Goal: Transaction & Acquisition: Purchase product/service

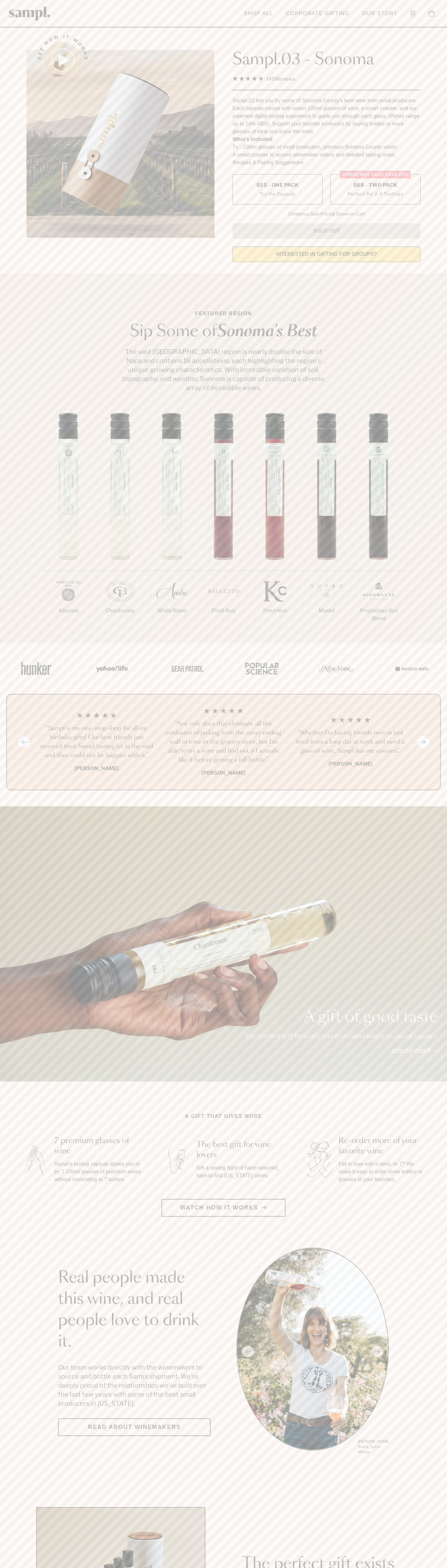
click at [375, 186] on span "$88 - Two Pack" at bounding box center [375, 185] width 44 height 7
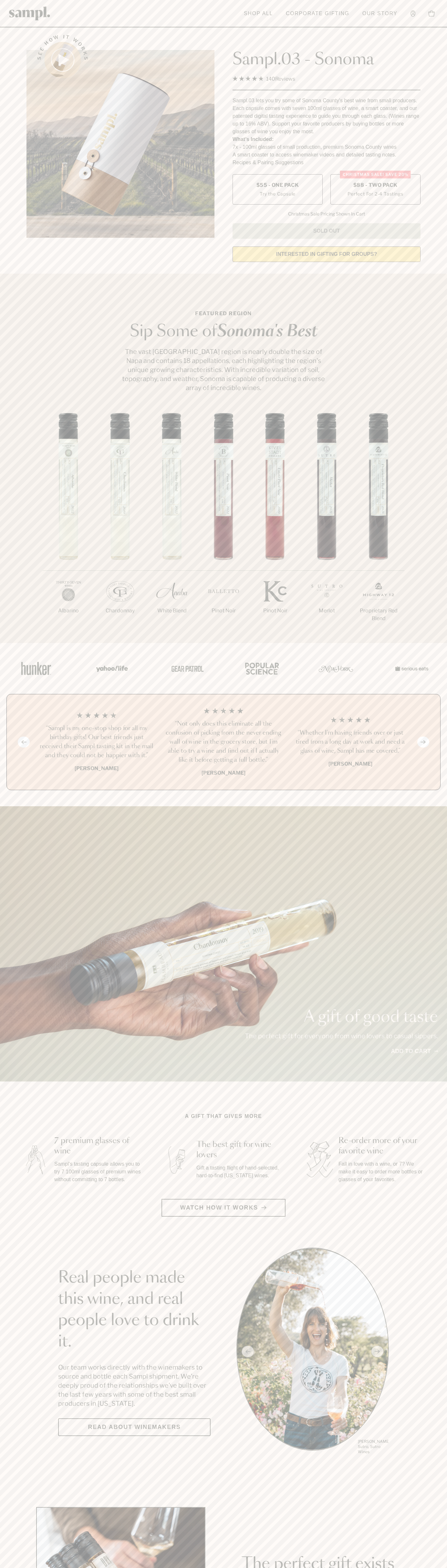
click at [96, 743] on h3 "“Sampl is my one-stop shop for all my birthday gifts! Our best friends just rec…" at bounding box center [96, 741] width 116 height 36
click at [13, 19] on img at bounding box center [30, 13] width 41 height 14
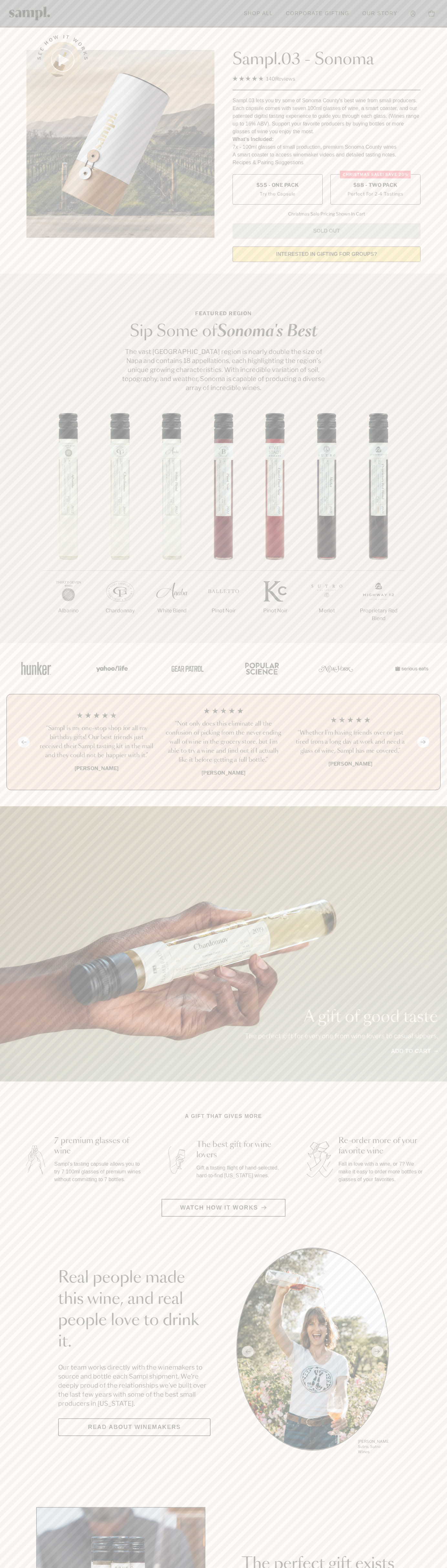
click at [438, 107] on section "See how it works Sampl.03 - Sonoma 4.9 Rated 4.9 out of 5 stars 140 Reviews Cli…" at bounding box center [224, 146] width 447 height 241
click at [30, 1567] on html "Skip to main content Toggle navigation menu Shop All Corporate Gifting Our Stor…" at bounding box center [224, 1513] width 447 height 3026
click at [32, 864] on div "A gift of good taste The perfect gift for everyone from wine lovers to casual s…" at bounding box center [224, 944] width 447 height 275
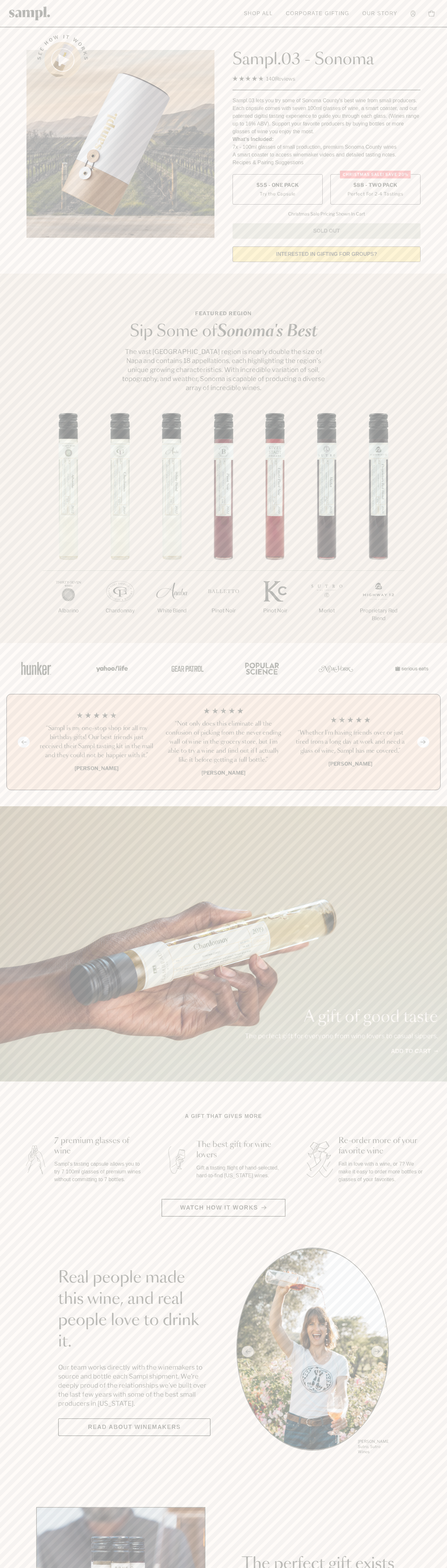
click at [375, 186] on span "$88 - Two Pack" at bounding box center [375, 185] width 44 height 7
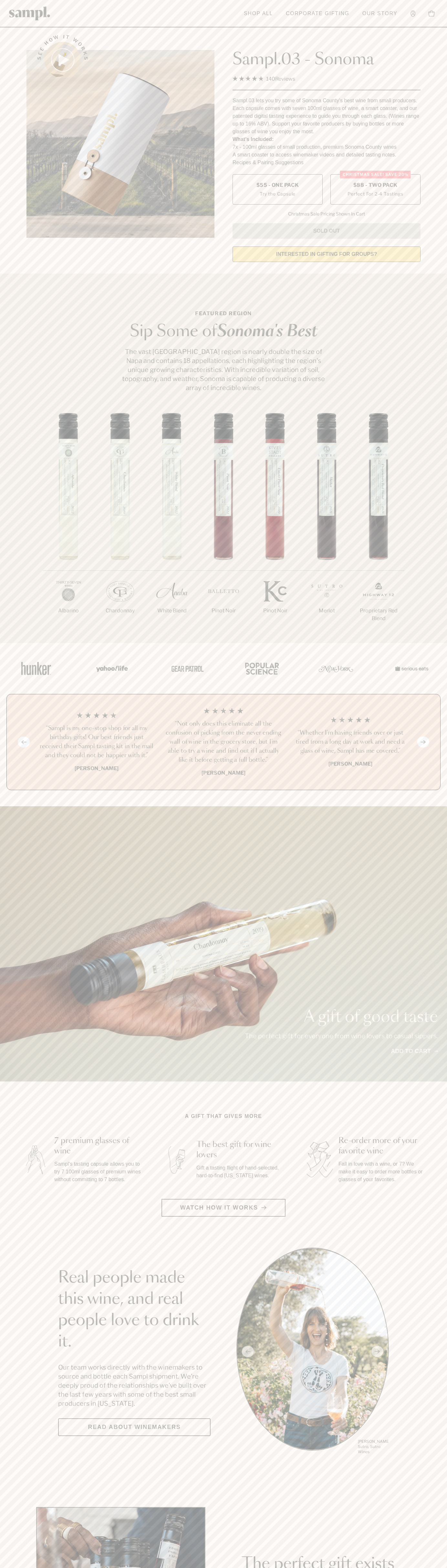
click at [96, 743] on h3 "“Sampl is my one-stop shop for all my birthday gifts! Our best friends just rec…" at bounding box center [96, 741] width 116 height 36
